Goal: Information Seeking & Learning: Learn about a topic

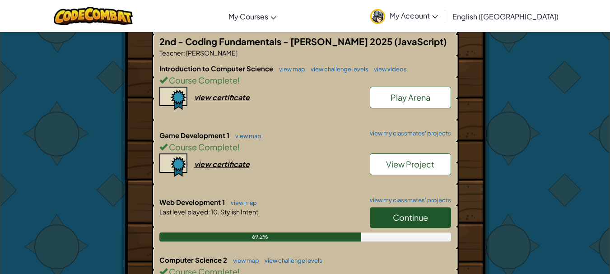
scroll to position [226, 0]
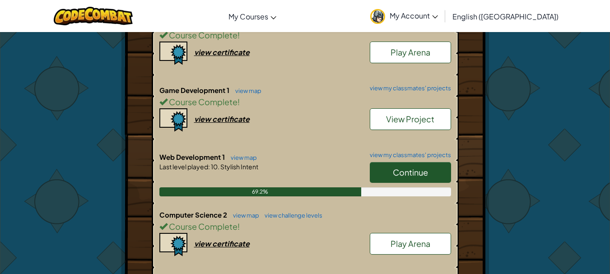
click at [405, 173] on span "Continue" at bounding box center [410, 172] width 35 height 10
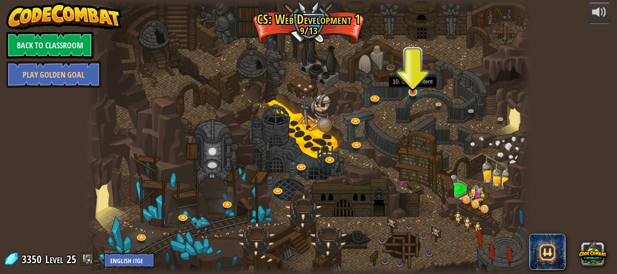
click at [410, 85] on img at bounding box center [412, 81] width 10 height 24
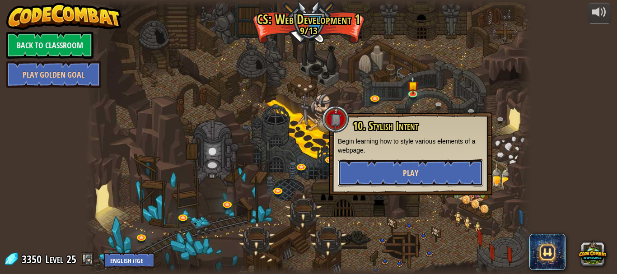
click at [382, 167] on button "Play" at bounding box center [410, 172] width 145 height 27
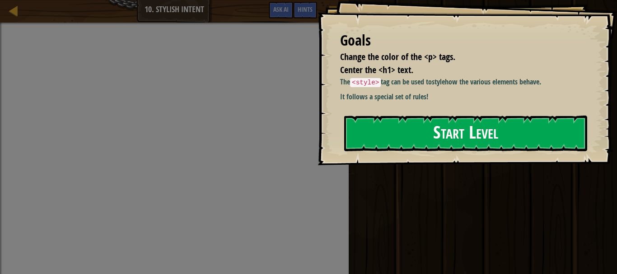
click at [357, 134] on button "Start Level" at bounding box center [465, 134] width 243 height 36
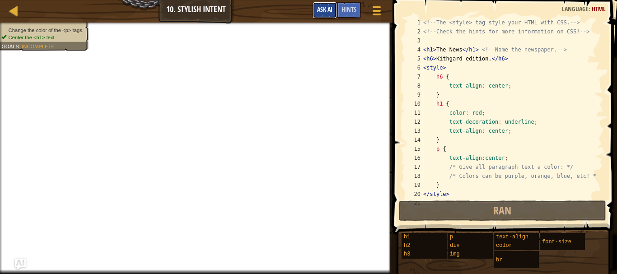
click at [327, 14] on button "Ask AI" at bounding box center [324, 10] width 24 height 17
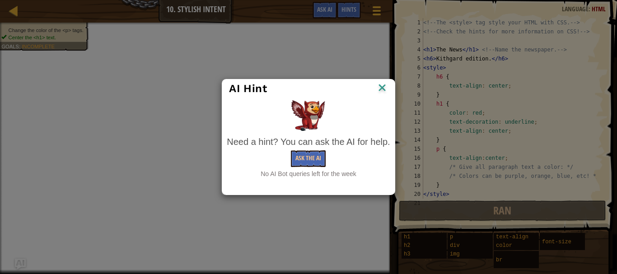
click at [327, 81] on div "AI Hint" at bounding box center [308, 88] width 172 height 19
click at [328, 74] on div "AI Hint Need a hint? You can ask the AI for help. Ask the AI No AI Bot queries …" at bounding box center [308, 137] width 617 height 274
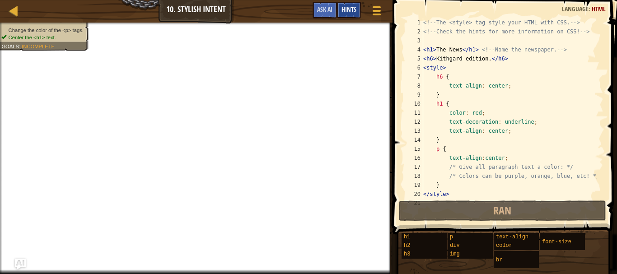
click at [349, 6] on span "Hints" at bounding box center [348, 9] width 15 height 9
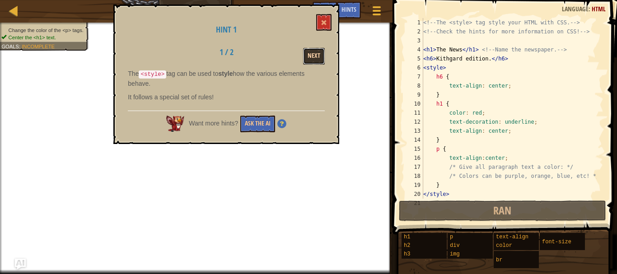
click at [307, 57] on button "Next" at bounding box center [314, 56] width 22 height 17
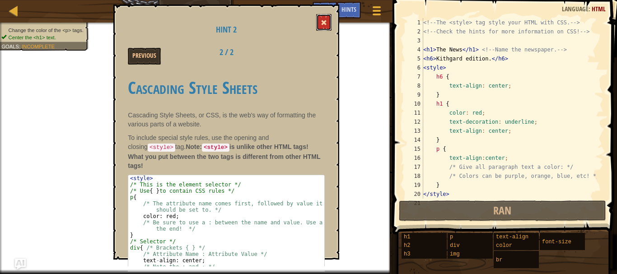
click at [326, 28] on button at bounding box center [323, 22] width 15 height 17
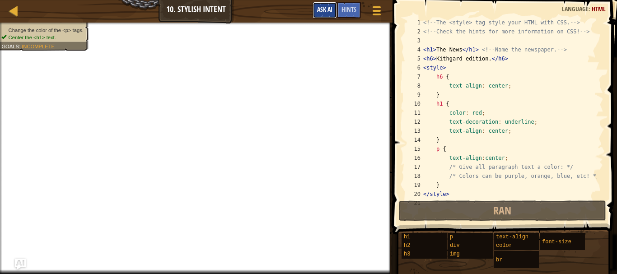
click at [325, 11] on span "Ask AI" at bounding box center [324, 9] width 15 height 9
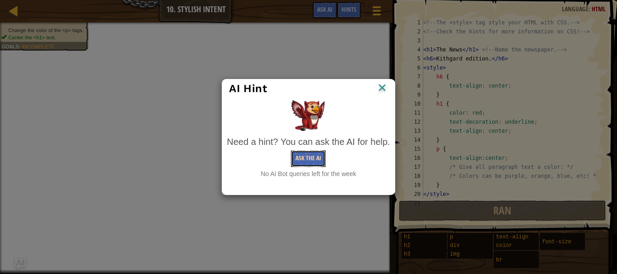
click at [310, 159] on button "Ask the AI" at bounding box center [308, 158] width 35 height 17
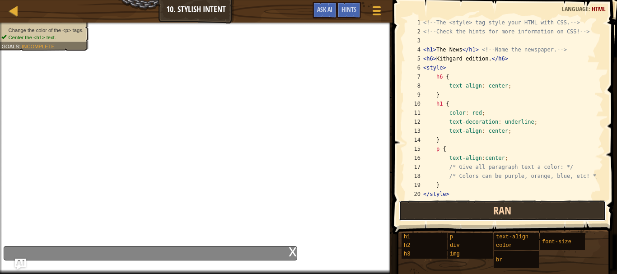
click at [413, 207] on button "Ran" at bounding box center [502, 210] width 207 height 21
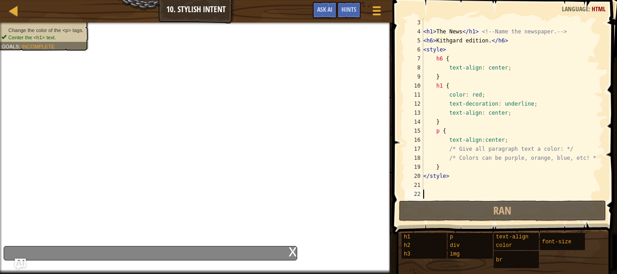
scroll to position [18, 0]
drag, startPoint x: 473, startPoint y: 147, endPoint x: 396, endPoint y: 135, distance: 77.2
click at [396, 135] on span at bounding box center [506, 104] width 232 height 261
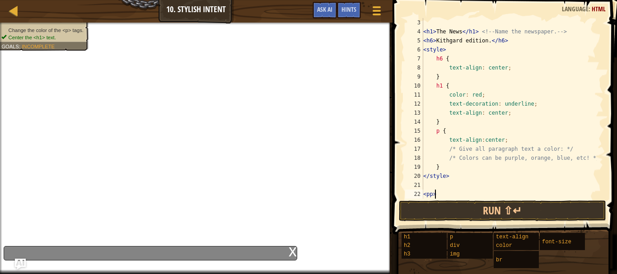
scroll to position [4, 0]
click at [460, 203] on button "Run ⇧↵" at bounding box center [502, 210] width 207 height 21
type textarea "<"
click at [194, 251] on div "x" at bounding box center [150, 253] width 293 height 14
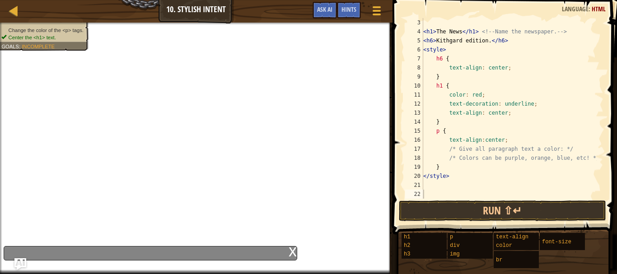
click at [21, 263] on img "Ask AI" at bounding box center [20, 264] width 12 height 12
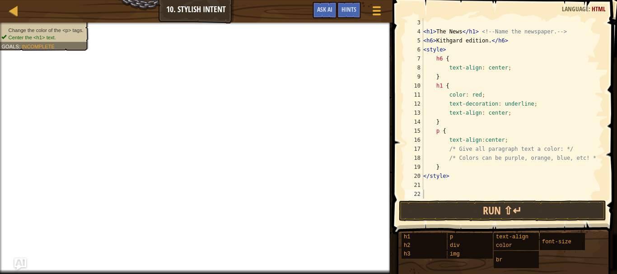
click at [21, 263] on img "Ask AI" at bounding box center [20, 264] width 12 height 12
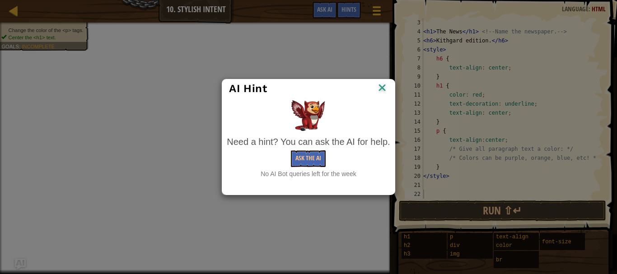
click at [335, 167] on div "Ask the AI" at bounding box center [308, 158] width 163 height 17
drag, startPoint x: 391, startPoint y: 82, endPoint x: 386, endPoint y: 84, distance: 5.7
click at [386, 84] on div "AI Hint" at bounding box center [308, 88] width 172 height 19
click at [386, 84] on img at bounding box center [382, 89] width 12 height 14
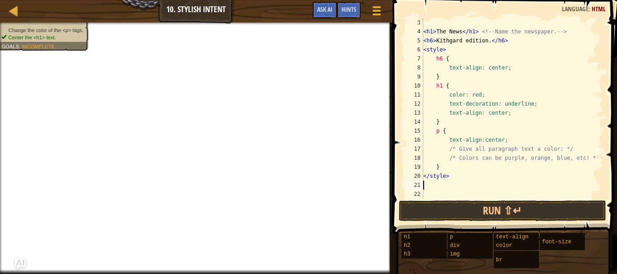
type textarea "</style>"
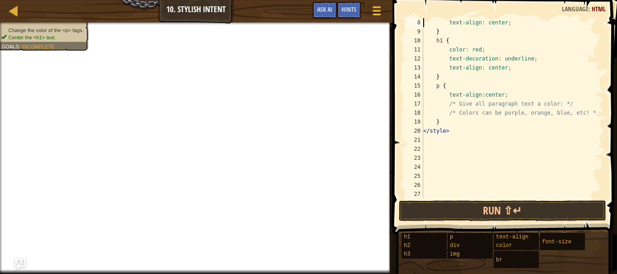
scroll to position [45, 0]
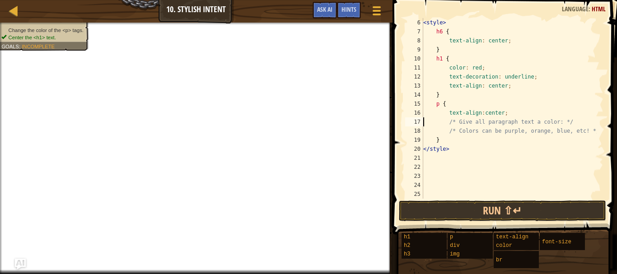
type textarea "</style>"
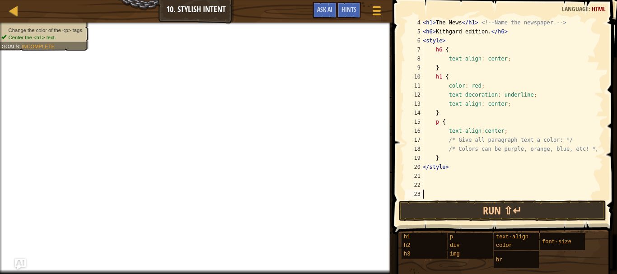
scroll to position [9, 0]
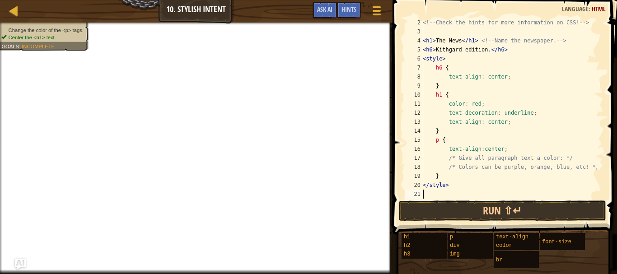
type textarea "</style>"
type textarea "?"
type textarea "l"
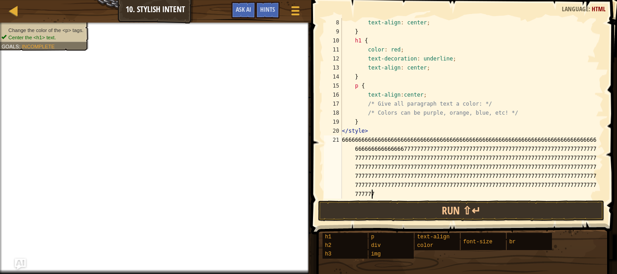
scroll to position [4, 122]
type textarea "6666666666666666666666666666666666666666666666666666666666666666666666666666666…"
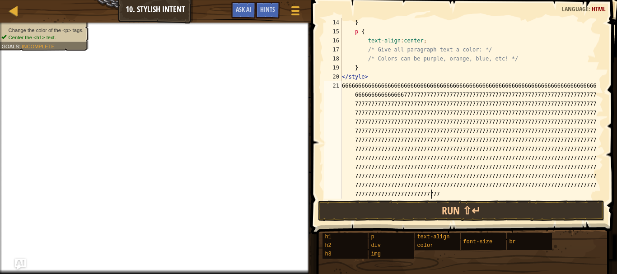
scroll to position [4, 122]
type textarea "7777777777777777777777777777777777777777777777777777777777777777777777777777777…"
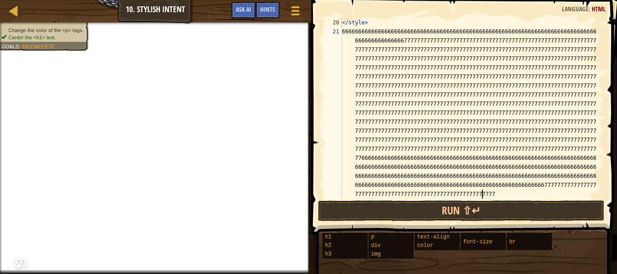
type textarea "7777777777777777777777777777777777777777777777777777777777777777777777777777777…"
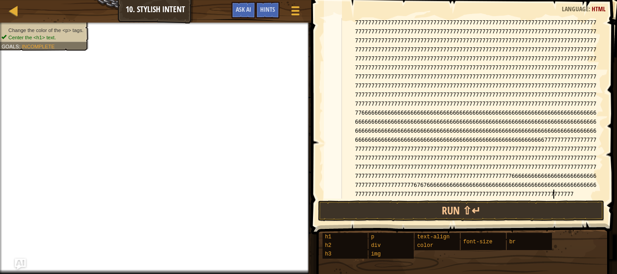
type textarea "7777777777777777777777777777777777777777777777777777777777777777777777777777777…"
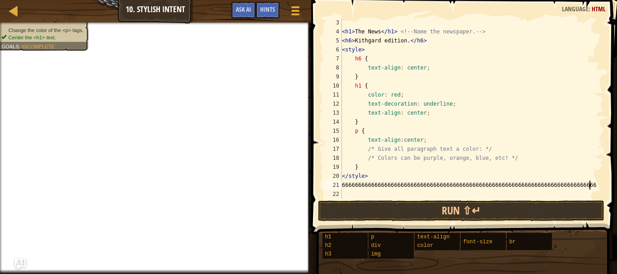
scroll to position [18, 0]
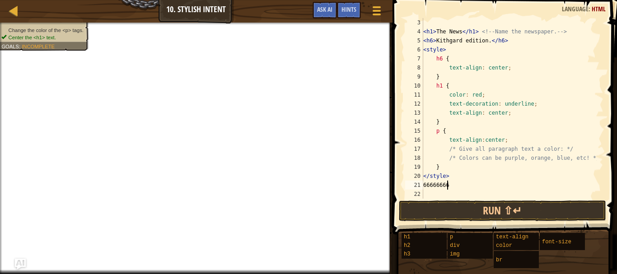
type textarea "6"
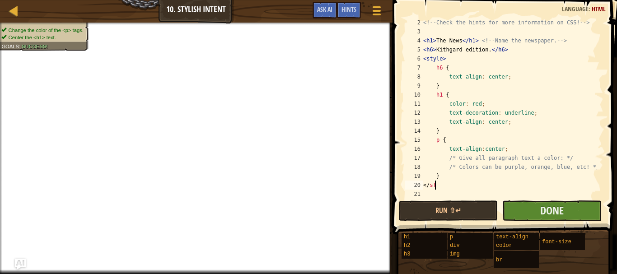
type textarea "</st"
click at [537, 203] on button "Done" at bounding box center [551, 210] width 99 height 21
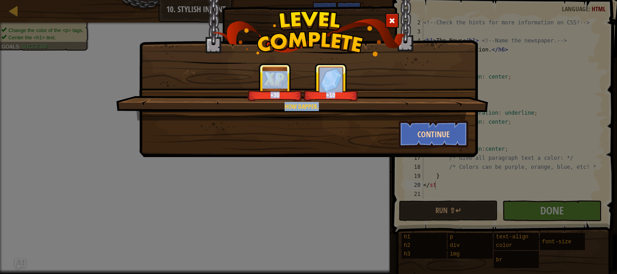
click at [447, 121] on div "How dapper. +30 +10 Continue" at bounding box center [309, 105] width 320 height 84
click at [447, 121] on button "Continue" at bounding box center [434, 134] width 70 height 27
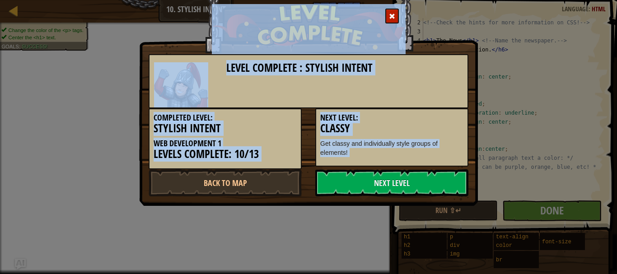
click at [382, 166] on div "Next Level: Classy Get classy and individually style groups of elements!" at bounding box center [391, 137] width 153 height 58
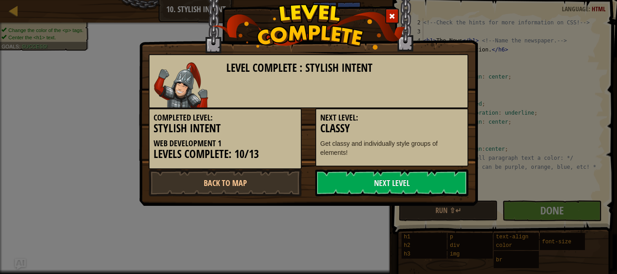
click at [363, 168] on div "Completed Level: Stylish Intent Web Development 1 Levels Complete: 10/13 Next L…" at bounding box center [308, 138] width 333 height 61
drag, startPoint x: 351, startPoint y: 171, endPoint x: 344, endPoint y: 175, distance: 8.1
drag, startPoint x: 344, startPoint y: 175, endPoint x: 340, endPoint y: 171, distance: 5.4
click at [340, 171] on div "Level Complete : Stylish Intent Completed Level: Stylish Intent Web Development…" at bounding box center [309, 125] width 320 height 142
click at [340, 172] on link "Next Level" at bounding box center [391, 182] width 153 height 27
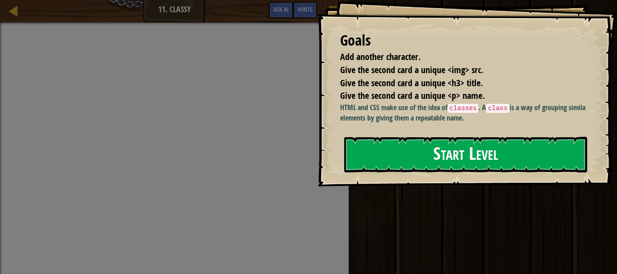
drag, startPoint x: 398, startPoint y: 162, endPoint x: 379, endPoint y: 145, distance: 25.3
click at [396, 156] on button "Start Level" at bounding box center [465, 155] width 243 height 36
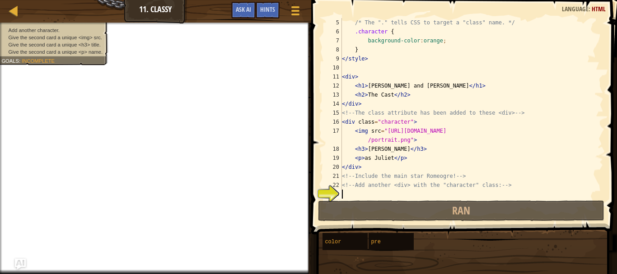
scroll to position [36, 0]
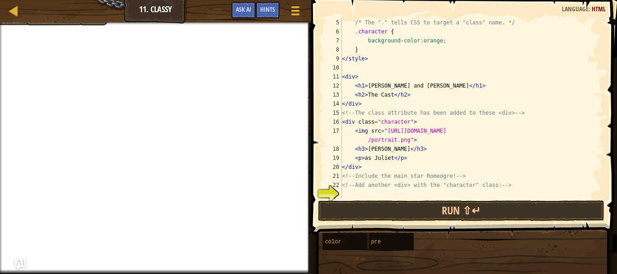
click at [341, 192] on div "23" at bounding box center [333, 194] width 18 height 9
click at [503, 185] on div "/* The "." tells CSS to target a "class" name. */ .character { background-color…" at bounding box center [468, 117] width 256 height 199
type textarea "<!-- Add another <div> with the "character" class: -->"
click at [357, 192] on div "/* The "." tells CSS to target a "class" name. */ .character { background-color…" at bounding box center [468, 117] width 256 height 199
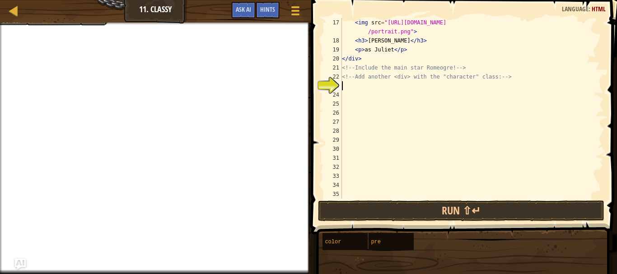
scroll to position [144, 0]
click at [343, 194] on div "< img src = "[URL][DOMAIN_NAME] /portrait.png" > < h3 > [PERSON_NAME] </ h3 > <…" at bounding box center [468, 122] width 256 height 208
click at [369, 90] on div "< img src = "[URL][DOMAIN_NAME] /portrait.png" > < h3 > [PERSON_NAME] </ h3 > <…" at bounding box center [468, 122] width 256 height 208
click at [367, 87] on div "< img src = "[URL][DOMAIN_NAME] /portrait.png" > < h3 > [PERSON_NAME] </ h3 > <…" at bounding box center [468, 122] width 256 height 208
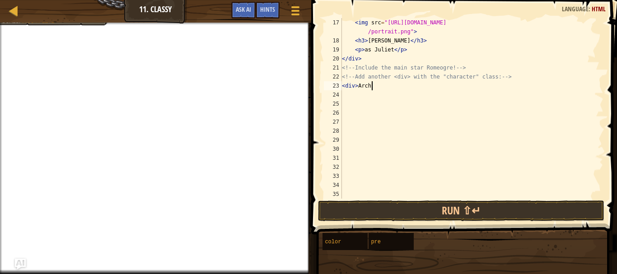
scroll to position [4, 2]
type textarea "<div> [PERSON_NAME]"
